Goal: Task Accomplishment & Management: Complete application form

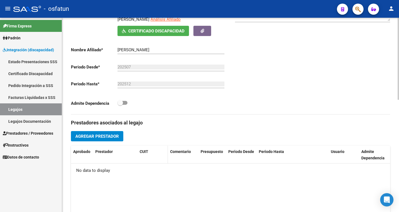
scroll to position [100, 0]
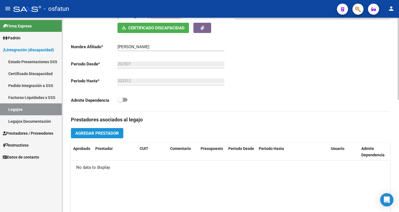
click at [108, 133] on span "Agregar Prestador" at bounding box center [97, 133] width 44 height 5
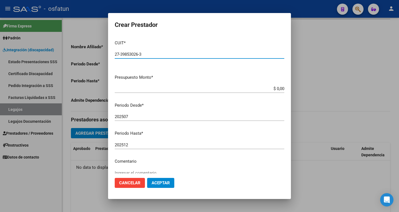
type input "27-39853026-3"
click at [278, 87] on input "$ 0,00" at bounding box center [200, 88] width 170 height 5
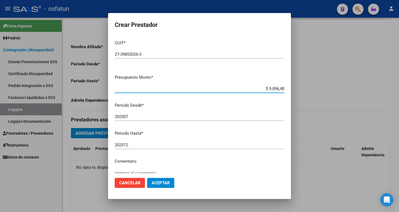
type input "$ 98.964,88"
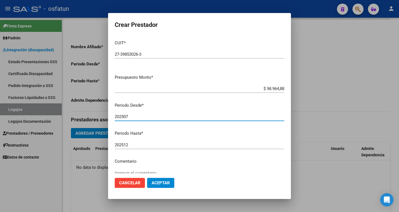
click at [137, 117] on input "202507" at bounding box center [200, 116] width 170 height 5
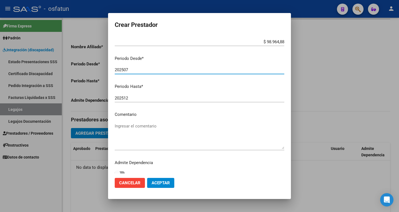
scroll to position [52, 0]
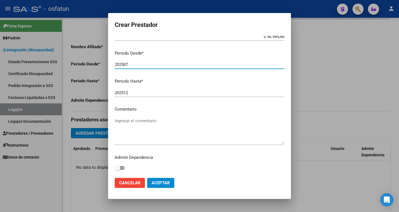
click at [129, 121] on textarea "Ingresar el comentario" at bounding box center [200, 131] width 170 height 26
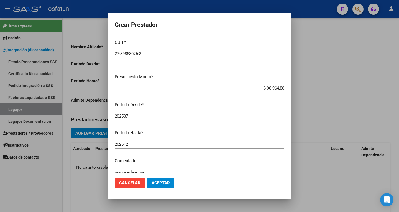
scroll to position [0, 0]
type textarea "psicopedagogia"
click at [164, 184] on span "Aceptar" at bounding box center [161, 182] width 18 height 5
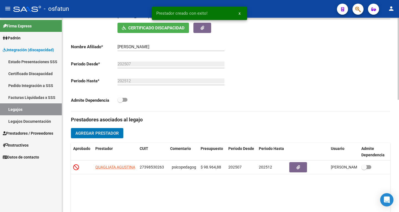
scroll to position [128, 0]
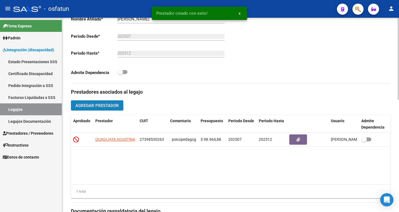
click at [88, 106] on span "Agregar Prestador" at bounding box center [97, 105] width 44 height 5
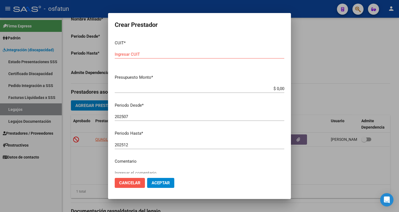
click at [131, 181] on span "Cancelar" at bounding box center [129, 182] width 21 height 5
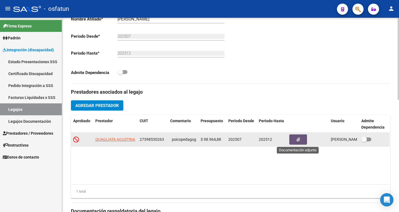
click at [296, 140] on button "button" at bounding box center [298, 139] width 18 height 10
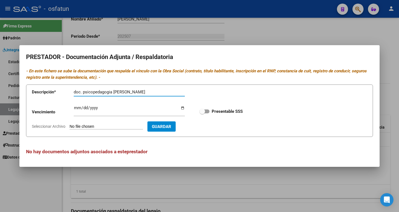
type input "doc. psicopedagogia [PERSON_NAME]"
click at [136, 126] on input "Seleccionar Archivo" at bounding box center [106, 126] width 73 height 5
type input "C:\fakepath\DOC. [PERSON_NAME].pdf"
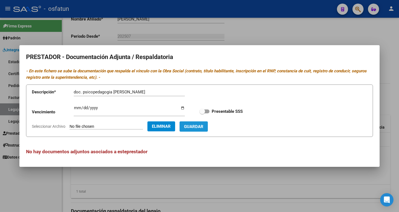
click at [203, 126] on span "Guardar" at bounding box center [193, 126] width 19 height 5
checkbox input "true"
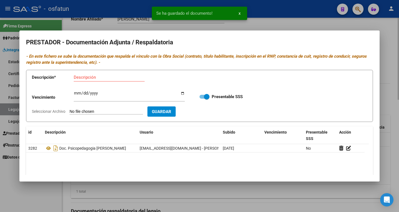
click at [283, 21] on div at bounding box center [199, 106] width 399 height 212
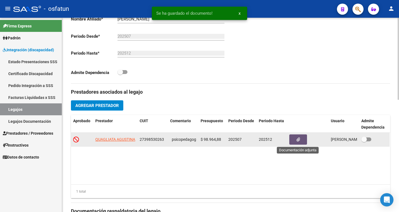
click at [301, 140] on button "button" at bounding box center [298, 139] width 18 height 10
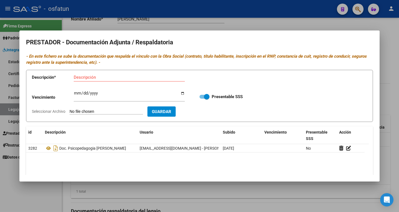
click at [320, 22] on div at bounding box center [199, 106] width 399 height 212
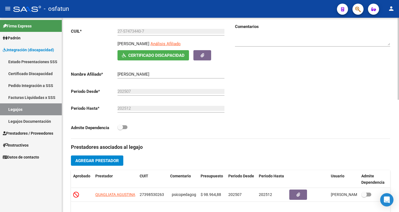
scroll to position [0, 0]
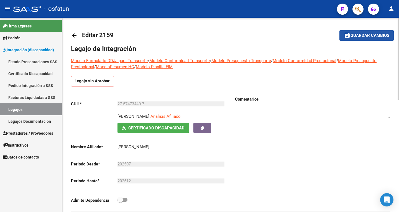
drag, startPoint x: 355, startPoint y: 38, endPoint x: 353, endPoint y: 41, distance: 4.5
click at [355, 38] on span "Guardar cambios" at bounding box center [370, 35] width 39 height 5
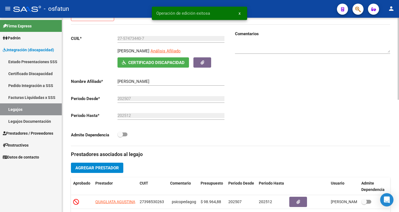
scroll to position [111, 0]
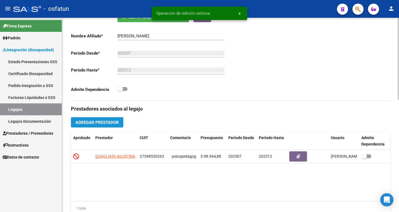
click at [106, 122] on span "Agregar Prestador" at bounding box center [97, 122] width 44 height 5
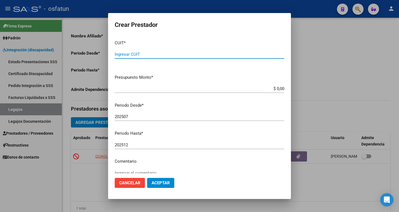
click at [332, 42] on div at bounding box center [199, 106] width 399 height 212
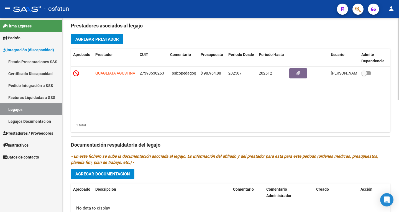
scroll to position [250, 0]
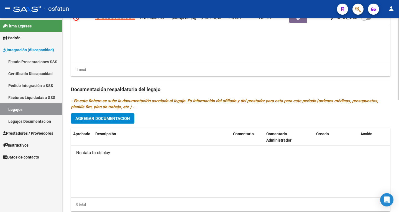
click at [113, 121] on span "Agregar Documentacion" at bounding box center [102, 118] width 55 height 5
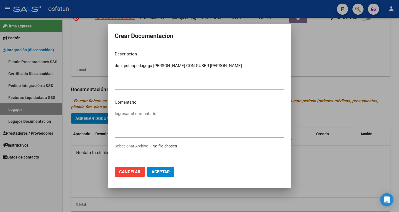
drag, startPoint x: 132, startPoint y: 115, endPoint x: 139, endPoint y: 111, distance: 8.5
click at [133, 114] on textarea "Ingresar el comentario" at bounding box center [200, 124] width 170 height 26
drag, startPoint x: 153, startPoint y: 65, endPoint x: 88, endPoint y: 65, distance: 64.9
click at [88, 65] on div "Crear Documentacion Descripcion doc. psicopedagoga [PERSON_NAME] CON GUBER [PER…" at bounding box center [199, 106] width 399 height 212
type textarea "[PERSON_NAME] CON GUBER [PERSON_NAME]"
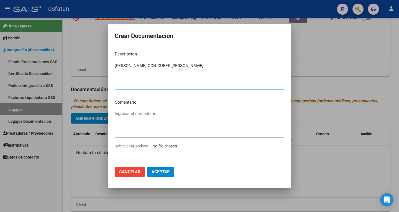
click at [129, 116] on textarea "Ingresar el comentario" at bounding box center [200, 124] width 170 height 26
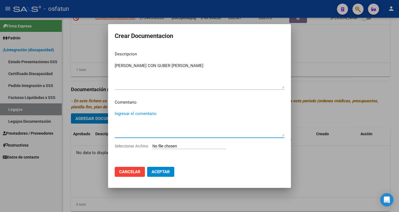
paste textarea "doc. psicopedagoga"
type textarea "doc. psicopedagoga"
click at [166, 145] on input "Seleccionar Archivo" at bounding box center [188, 146] width 73 height 5
type input "C:\fakepath\DOC. [PERSON_NAME] CON GUBER [PERSON_NAME].pdf"
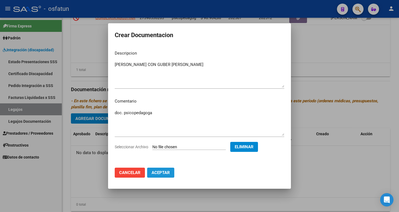
click at [159, 175] on span "Aceptar" at bounding box center [161, 172] width 18 height 5
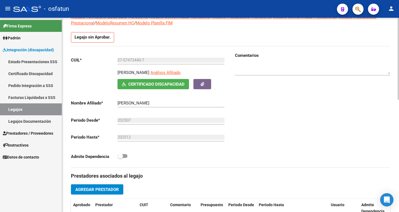
scroll to position [0, 0]
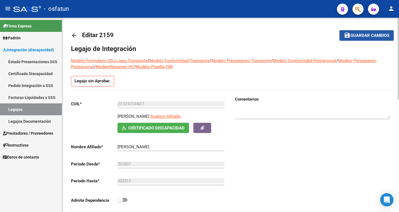
click at [362, 34] on span "Guardar cambios" at bounding box center [370, 35] width 39 height 5
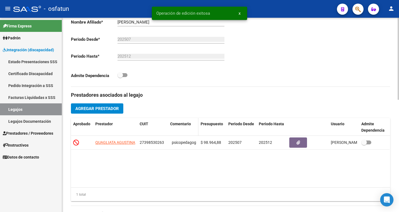
scroll to position [111, 0]
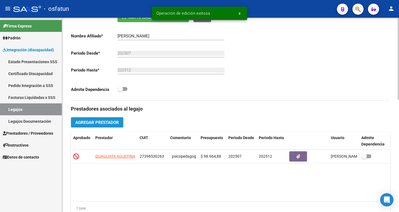
click at [86, 122] on span "Agregar Prestador" at bounding box center [97, 122] width 44 height 5
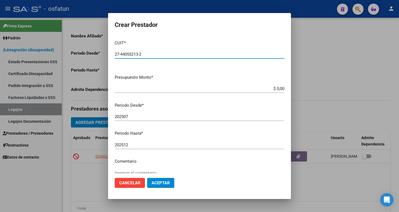
type input "27-44055213-2"
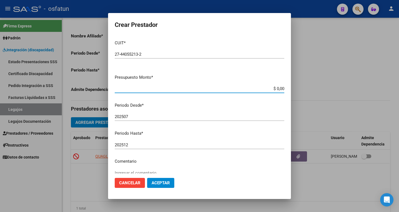
drag, startPoint x: 279, startPoint y: 89, endPoint x: 279, endPoint y: 94, distance: 5.3
click at [279, 90] on input "$ 0,00" at bounding box center [200, 88] width 170 height 5
type input "$ 98.964,88"
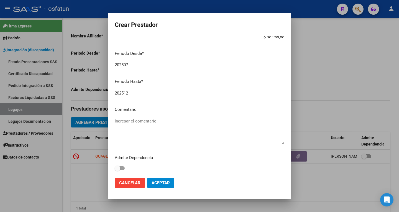
scroll to position [52, 0]
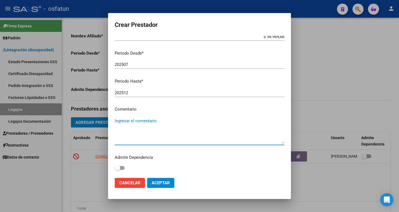
click at [125, 123] on textarea "Ingresar el comentario" at bounding box center [200, 131] width 170 height 26
type textarea "PSICOLOGIA"
click at [161, 184] on span "Aceptar" at bounding box center [161, 182] width 18 height 5
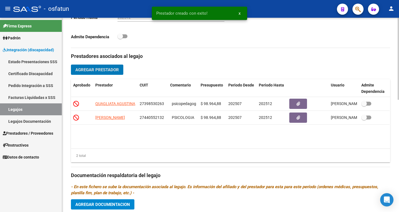
scroll to position [166, 0]
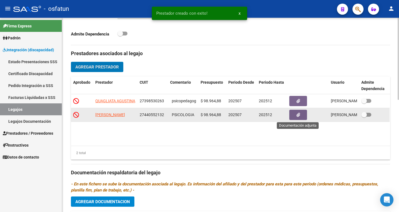
click at [296, 114] on button "button" at bounding box center [298, 115] width 18 height 10
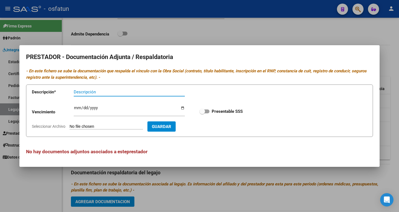
click at [315, 30] on div at bounding box center [199, 106] width 399 height 212
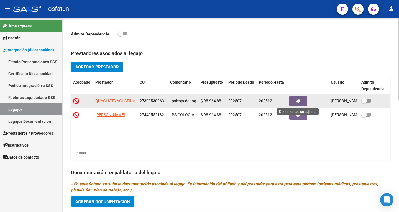
click at [299, 98] on span "button" at bounding box center [299, 100] width 4 height 5
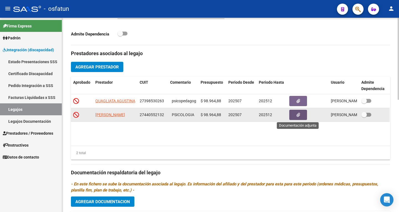
click at [299, 117] on span "button" at bounding box center [299, 115] width 4 height 5
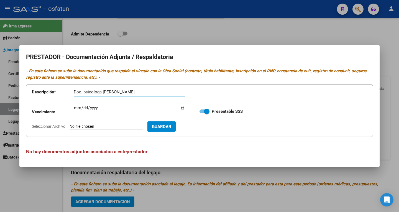
type input "Doc. psicologa [PERSON_NAME]"
click at [166, 126] on span "Guardar" at bounding box center [161, 126] width 19 height 5
click at [171, 127] on span "Guardar" at bounding box center [161, 126] width 19 height 5
click at [161, 126] on span "Guardar" at bounding box center [161, 126] width 19 height 5
click at [129, 123] on form "Descripción * Doc. psicologa [PERSON_NAME] Descripción Vencimiento Ingresar ven…" at bounding box center [199, 111] width 347 height 52
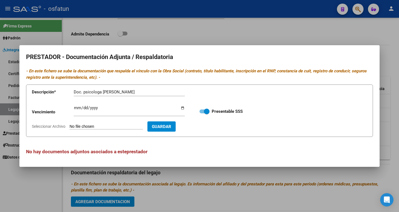
click at [113, 125] on input "Seleccionar Archivo" at bounding box center [106, 126] width 73 height 5
type input "C:\fakepath\DOC. [PERSON_NAME].pdf"
click at [203, 127] on span "Guardar" at bounding box center [193, 126] width 19 height 5
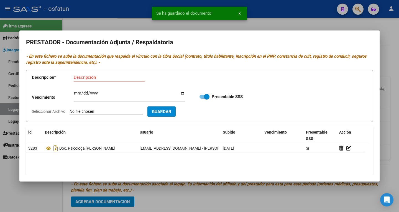
click at [332, 22] on div at bounding box center [199, 106] width 399 height 212
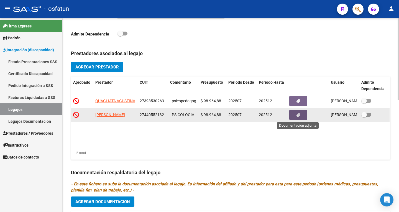
click at [294, 114] on button "button" at bounding box center [298, 115] width 18 height 10
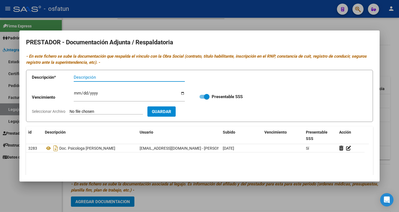
click at [337, 24] on div at bounding box center [199, 106] width 399 height 212
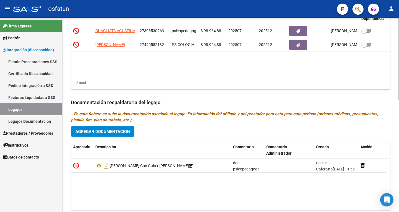
scroll to position [250, 0]
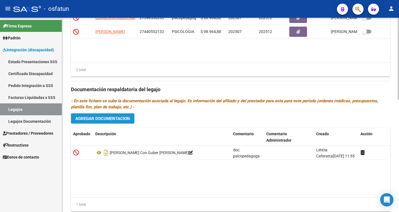
click at [121, 120] on span "Agregar Documentacion" at bounding box center [102, 118] width 55 height 5
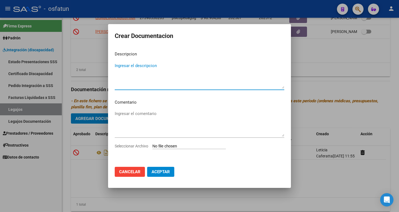
click at [125, 173] on span "Cancelar" at bounding box center [129, 171] width 21 height 5
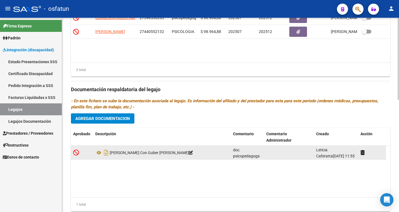
drag, startPoint x: 110, startPoint y: 154, endPoint x: 164, endPoint y: 155, distance: 54.6
click at [164, 155] on div "[PERSON_NAME] Con Guber [PERSON_NAME]" at bounding box center [161, 152] width 133 height 9
copy div "[PERSON_NAME] Con Guber [PERSON_NAME]"
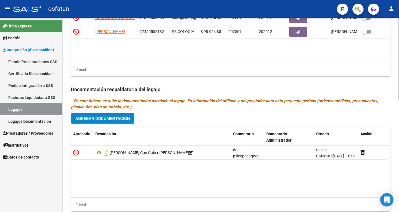
click at [91, 118] on span "Agregar Documentacion" at bounding box center [102, 118] width 55 height 5
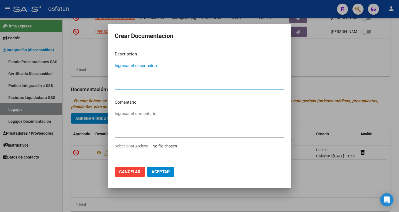
click at [129, 112] on textarea "Ingresar el comentario" at bounding box center [200, 124] width 170 height 26
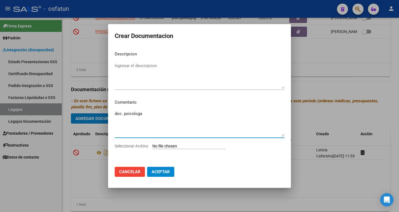
type textarea "doc. psicologa"
drag, startPoint x: 183, startPoint y: 30, endPoint x: 130, endPoint y: 131, distance: 114.3
click at [228, 29] on mat-dialog-container "Crear Documentacion Descripcion Ingresar el descripcion Comentario doc. psicolo…" at bounding box center [199, 106] width 183 height 164
click at [138, 171] on span "Cancelar" at bounding box center [129, 171] width 21 height 5
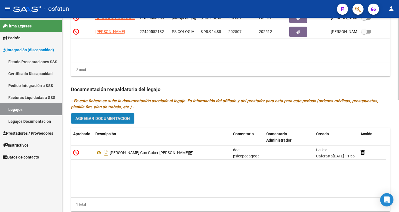
click at [113, 118] on span "Agregar Documentacion" at bounding box center [102, 118] width 55 height 5
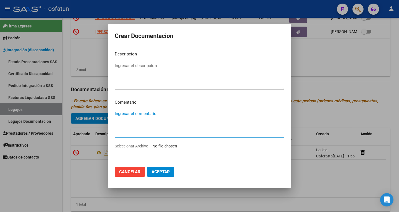
click at [124, 117] on textarea "Ingresar el comentario" at bounding box center [200, 124] width 170 height 26
type textarea "doc. psicologia"
click at [122, 67] on textarea "Ingresar el descripcion" at bounding box center [200, 76] width 170 height 26
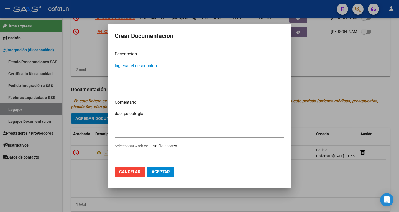
paste textarea "[PERSON_NAME] Con Guber [PERSON_NAME]"
click at [132, 65] on textarea "[PERSON_NAME] Con Guber [PERSON_NAME]" at bounding box center [200, 76] width 170 height 26
type textarea "[PERSON_NAME] Con Guber [PERSON_NAME]"
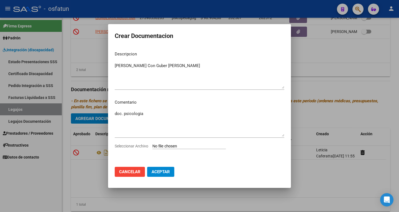
click at [177, 145] on input "Seleccionar Archivo" at bounding box center [188, 146] width 73 height 5
type input "C:\fakepath\DOC. [PERSON_NAME] CON [GEOGRAPHIC_DATA][PERSON_NAME]pdf"
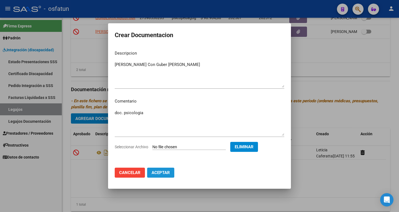
click at [155, 173] on span "Aceptar" at bounding box center [161, 172] width 18 height 5
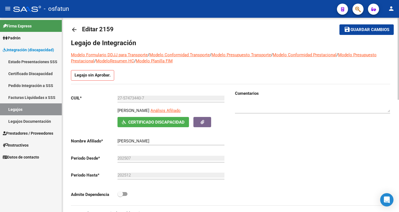
scroll to position [0, 0]
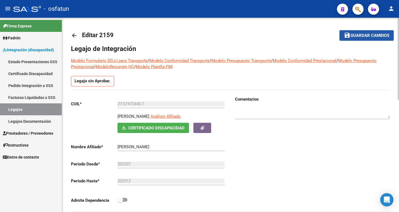
click at [375, 34] on span "Guardar cambios" at bounding box center [370, 35] width 39 height 5
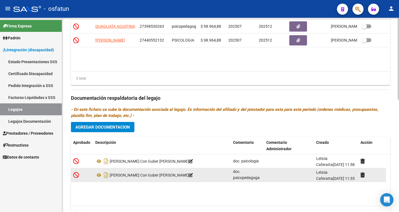
scroll to position [266, 0]
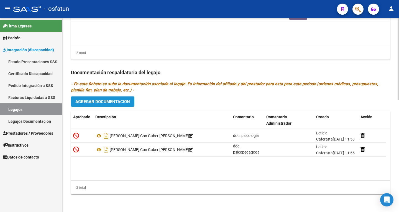
click at [115, 100] on span "Agregar Documentacion" at bounding box center [102, 101] width 55 height 5
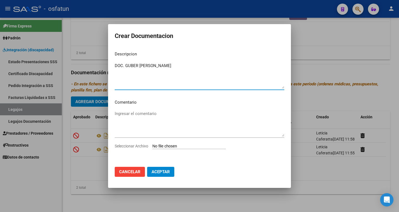
type textarea "DOC. GUBER [PERSON_NAME]"
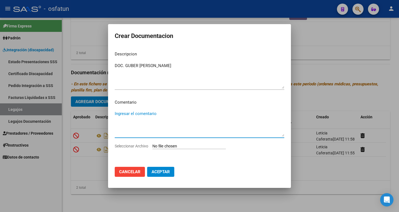
click at [139, 114] on textarea "Ingresar el comentario" at bounding box center [200, 124] width 170 height 26
click at [163, 146] on input "Seleccionar Archivo" at bounding box center [188, 146] width 73 height 5
type input "C:\fakepath\DOC. PERSONAL GUBER [PERSON_NAME].pdf"
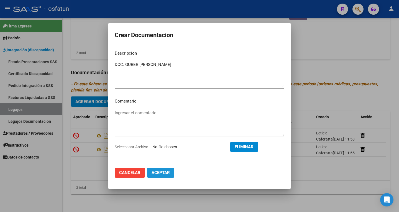
click at [161, 174] on span "Aceptar" at bounding box center [161, 172] width 18 height 5
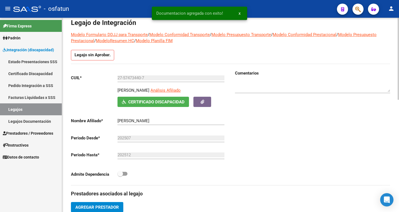
scroll to position [0, 0]
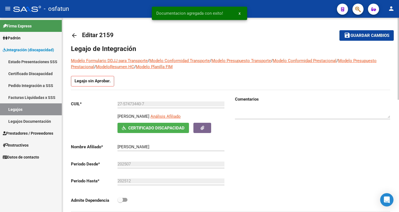
click at [372, 35] on span "Guardar cambios" at bounding box center [370, 35] width 39 height 5
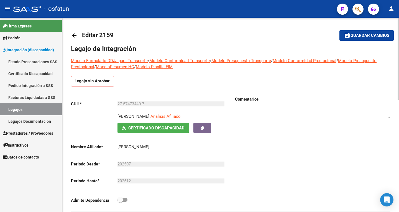
click at [376, 34] on span "Guardar cambios" at bounding box center [370, 35] width 39 height 5
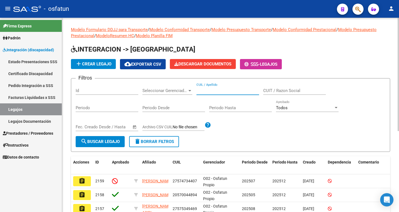
click at [220, 91] on input "CUIL / Apellido" at bounding box center [228, 90] width 63 height 5
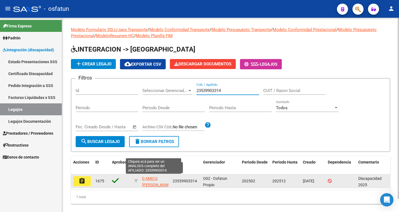
type input "23539903314"
click at [146, 180] on span "D AMICO [PERSON_NAME]" at bounding box center [157, 181] width 30 height 11
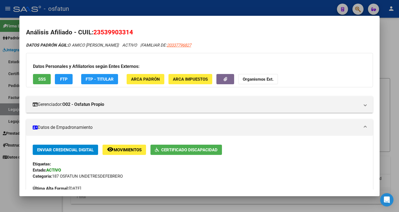
click at [279, 7] on div at bounding box center [199, 106] width 399 height 212
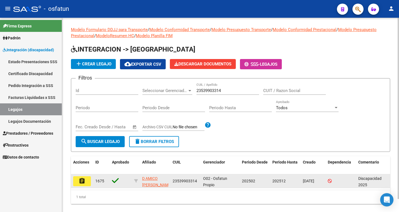
click at [84, 180] on mat-icon "assignment" at bounding box center [82, 181] width 7 height 7
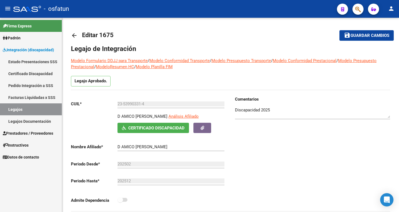
click at [19, 108] on link "Legajos" at bounding box center [31, 109] width 62 height 12
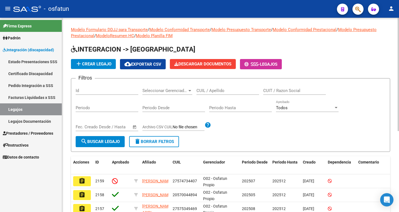
click at [211, 90] on input "CUIL / Apellido" at bounding box center [228, 90] width 63 height 5
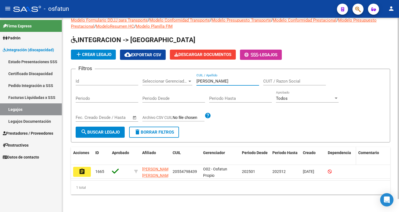
scroll to position [14, 0]
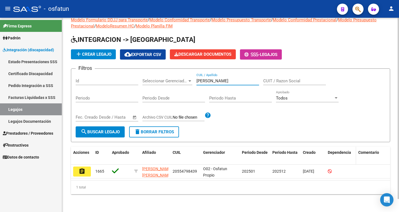
type input "carbajo speranza"
